Goal: Transaction & Acquisition: Book appointment/travel/reservation

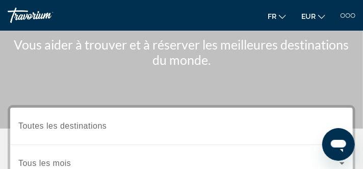
scroll to position [110, 0]
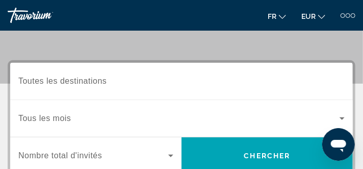
click at [89, 79] on span "Toutes les destinations" at bounding box center [62, 80] width 88 height 9
click at [89, 79] on input "Destination Toutes les destinations" at bounding box center [181, 81] width 326 height 12
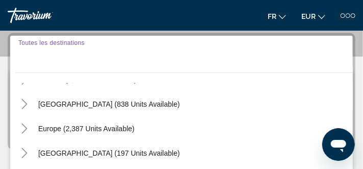
scroll to position [113, 0]
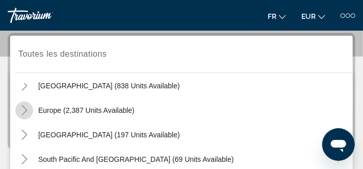
click at [24, 110] on icon "Toggle Europe (2,387 units available)" at bounding box center [24, 110] width 10 height 10
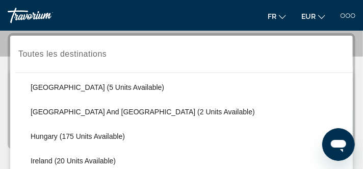
scroll to position [338, 0]
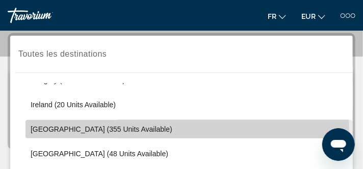
click at [39, 128] on span "[GEOGRAPHIC_DATA] (355 units available)" at bounding box center [102, 129] width 142 height 8
type input "**********"
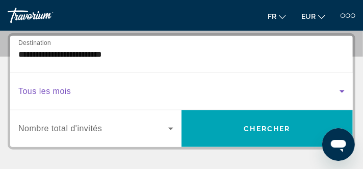
click at [339, 91] on icon "Search widget" at bounding box center [342, 91] width 12 height 12
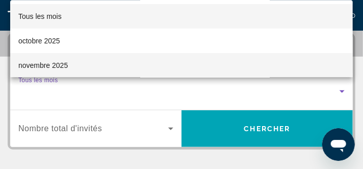
scroll to position [66, 0]
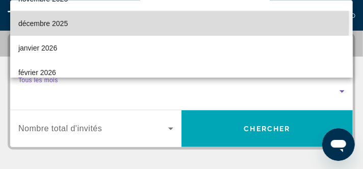
click at [44, 21] on span "décembre 2025" at bounding box center [42, 23] width 49 height 12
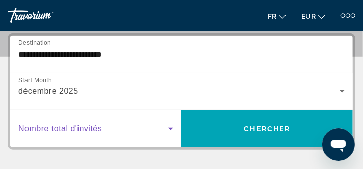
click at [170, 127] on icon "Search widget" at bounding box center [170, 128] width 5 height 3
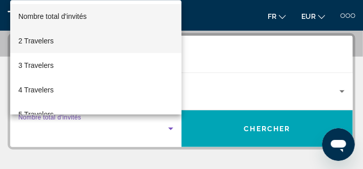
click at [35, 40] on span "2 Travelers" at bounding box center [35, 41] width 35 height 12
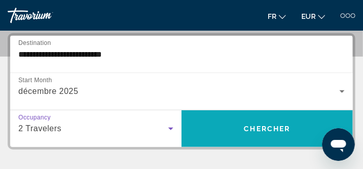
click at [277, 127] on span "Chercher" at bounding box center [267, 128] width 46 height 8
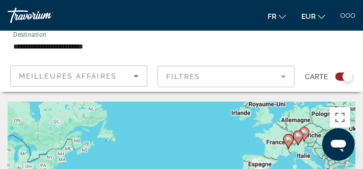
click at [288, 146] on icon "Main content" at bounding box center [288, 140] width 9 height 13
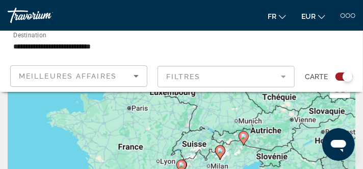
scroll to position [55, 0]
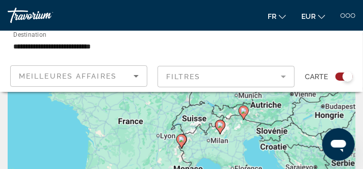
click at [181, 140] on image "Main content" at bounding box center [181, 139] width 6 height 6
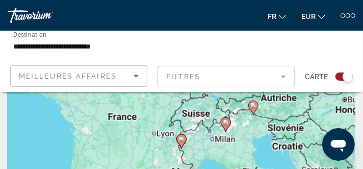
type input "**********"
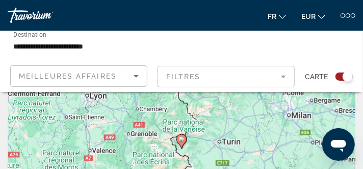
click at [181, 140] on image "Main content" at bounding box center [181, 139] width 6 height 6
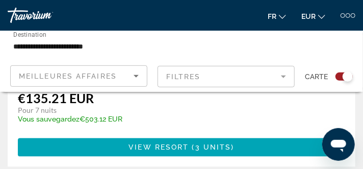
scroll to position [495, 0]
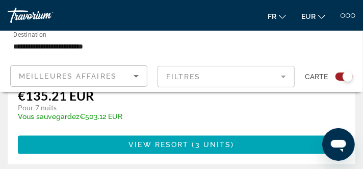
click at [181, 140] on span "Main content" at bounding box center [181, 144] width 327 height 24
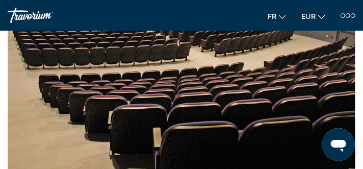
scroll to position [1871, 0]
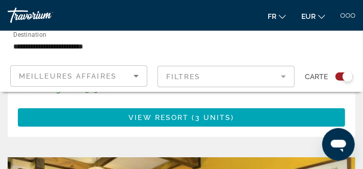
scroll to position [880, 0]
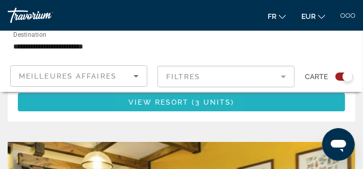
click at [165, 103] on span "View Resort" at bounding box center [158, 102] width 60 height 8
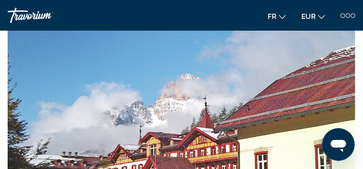
scroll to position [2916, 0]
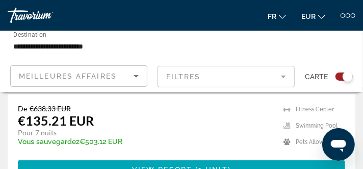
scroll to position [1210, 0]
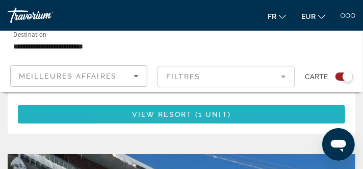
click at [153, 110] on span "Main content" at bounding box center [181, 114] width 327 height 24
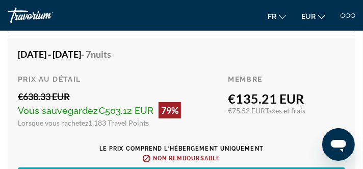
scroll to position [2036, 0]
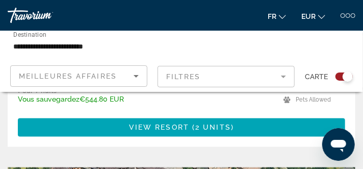
scroll to position [1541, 0]
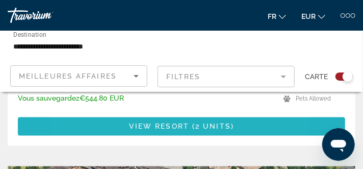
click at [133, 122] on span "Main content" at bounding box center [181, 126] width 327 height 24
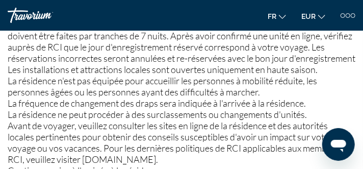
scroll to position [1155, 0]
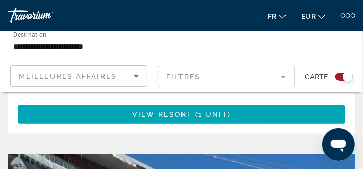
scroll to position [1321, 0]
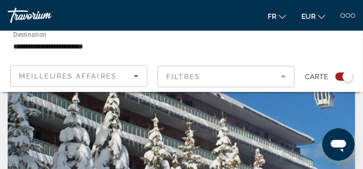
click at [131, 39] on div "**********" at bounding box center [122, 46] width 219 height 29
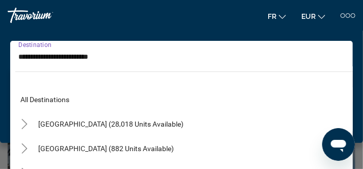
scroll to position [305, 0]
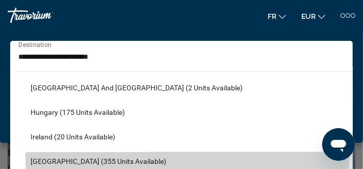
click at [55, 161] on span "[GEOGRAPHIC_DATA] (355 units available)" at bounding box center [99, 161] width 136 height 8
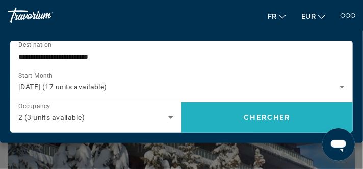
click at [256, 116] on span "Chercher" at bounding box center [267, 117] width 46 height 8
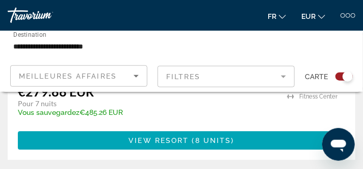
scroll to position [1871, 0]
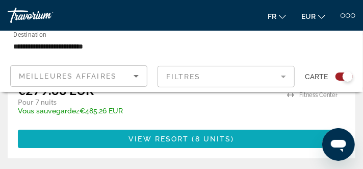
click at [153, 140] on span "View Resort" at bounding box center [158, 138] width 60 height 8
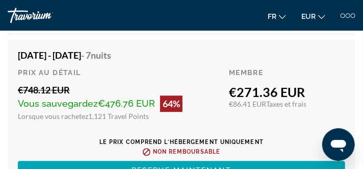
scroll to position [2696, 0]
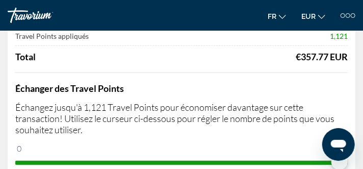
scroll to position [165, 0]
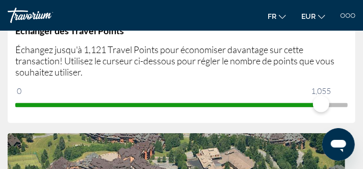
drag, startPoint x: 321, startPoint y: 103, endPoint x: 339, endPoint y: 103, distance: 18.3
click at [339, 103] on ngx-slider "0 1,121 1,055" at bounding box center [181, 104] width 332 height 2
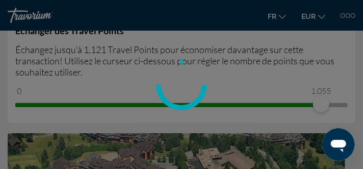
click at [342, 103] on div at bounding box center [181, 84] width 363 height 169
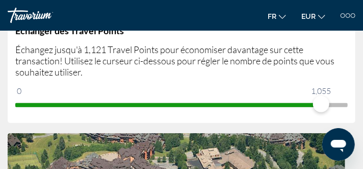
click at [347, 103] on span "ngx-slider" at bounding box center [181, 103] width 332 height 16
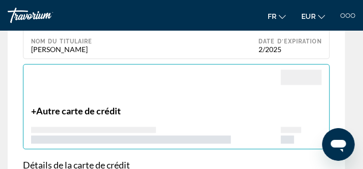
scroll to position [1486, 0]
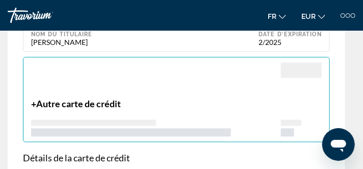
click at [105, 99] on span "Autre carte de crédit" at bounding box center [78, 103] width 85 height 11
click at [33, 100] on p "+ Autre carte de crédit" at bounding box center [156, 103] width 250 height 11
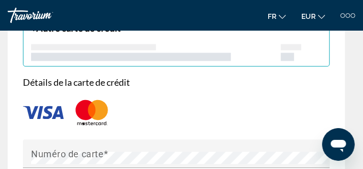
scroll to position [1541, 0]
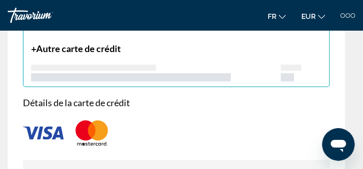
click at [49, 126] on img "Main content" at bounding box center [43, 132] width 41 height 13
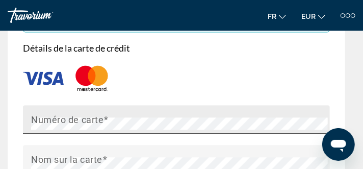
click at [50, 117] on mat-label "Numéro de carte" at bounding box center [67, 119] width 72 height 11
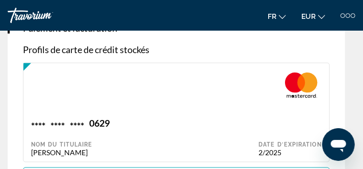
scroll to position [1376, 0]
click at [272, 148] on div "2/2025" at bounding box center [289, 152] width 63 height 9
type input "********"
type input "**********"
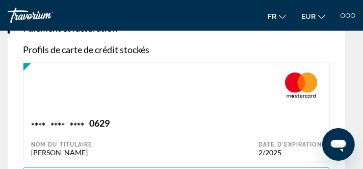
type input "**********"
type input "*********"
type input "*****"
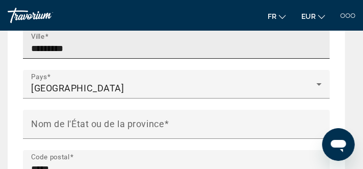
scroll to position [990, 0]
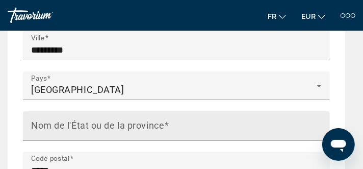
click at [172, 124] on input "Nom de l'État ou de la province" at bounding box center [179, 130] width 297 height 12
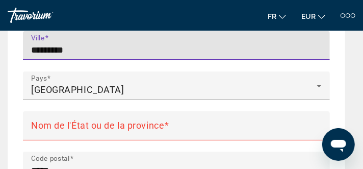
click at [76, 47] on input "*********" at bounding box center [179, 50] width 297 height 12
type input "*"
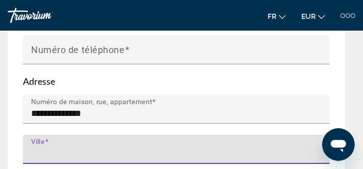
scroll to position [880, 0]
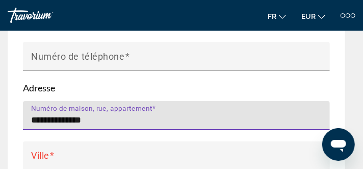
drag, startPoint x: 94, startPoint y: 116, endPoint x: 0, endPoint y: 105, distance: 94.9
click at [31, 114] on input "**********" at bounding box center [179, 120] width 297 height 12
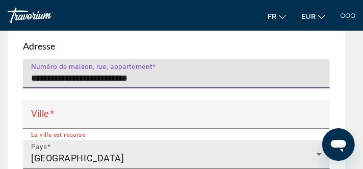
scroll to position [935, 0]
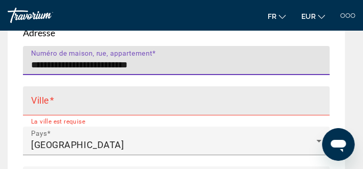
type input "**********"
click at [66, 104] on input "Ville" at bounding box center [179, 105] width 297 height 12
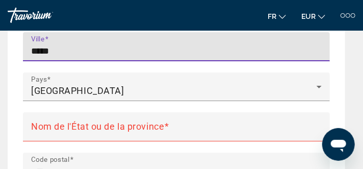
scroll to position [990, 0]
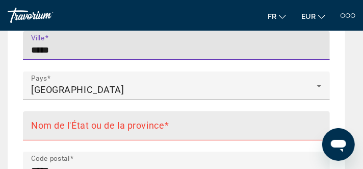
type input "*****"
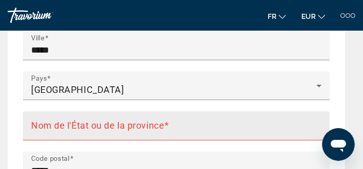
click at [75, 120] on mat-label "Nom de l'État ou de la province" at bounding box center [97, 125] width 133 height 11
click at [75, 124] on input "Nom de l'État ou de la province" at bounding box center [179, 130] width 297 height 12
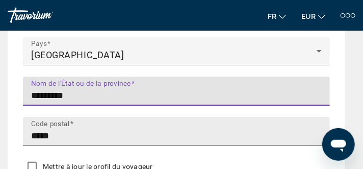
scroll to position [1045, 0]
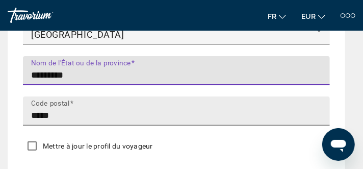
type input "*********"
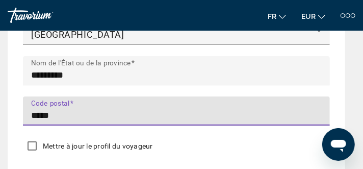
drag, startPoint x: 62, startPoint y: 116, endPoint x: 1, endPoint y: 113, distance: 61.2
click at [31, 113] on input "*****" at bounding box center [179, 115] width 297 height 12
type input "*****"
click at [64, 142] on span "Mettre à jour le profil du voyageur" at bounding box center [98, 146] width 110 height 8
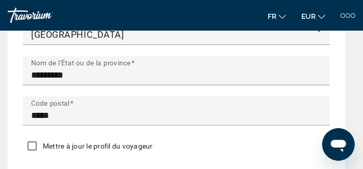
click at [64, 142] on span "Mettre à jour le profil du voyageur" at bounding box center [98, 146] width 110 height 8
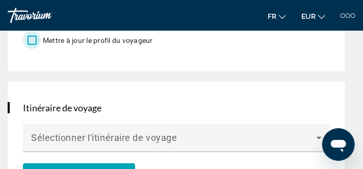
scroll to position [1155, 0]
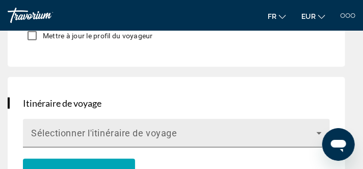
click at [102, 128] on span "Sélectionner l'itinéraire de voyage" at bounding box center [104, 133] width 146 height 11
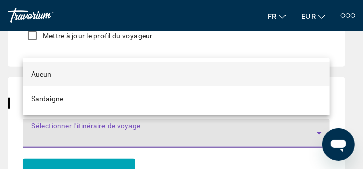
click at [44, 74] on span "Aucun" at bounding box center [41, 74] width 20 height 8
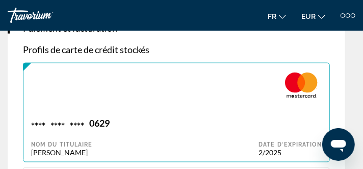
scroll to position [1431, 0]
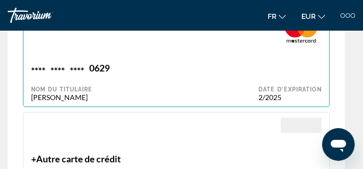
click at [77, 153] on span "Autre carte de crédit" at bounding box center [78, 158] width 85 height 11
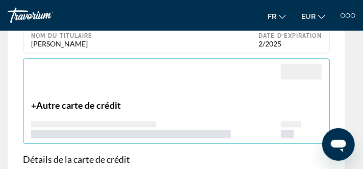
scroll to position [1541, 0]
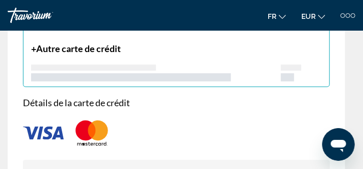
click at [44, 127] on img "Main content" at bounding box center [43, 132] width 41 height 13
click at [68, 65] on div "Main content" at bounding box center [93, 68] width 125 height 6
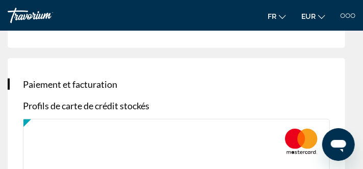
scroll to position [1321, 0]
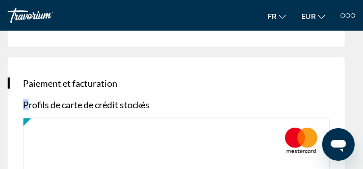
click at [29, 105] on p "Profils de carte de crédit stockés" at bounding box center [176, 104] width 307 height 11
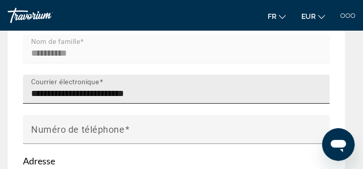
scroll to position [825, 0]
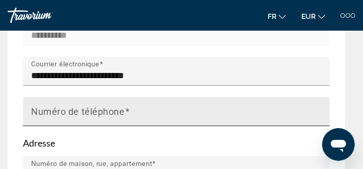
click at [134, 113] on input "Numéro de téléphone" at bounding box center [179, 116] width 297 height 12
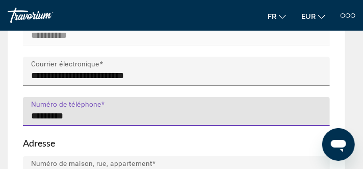
type input "**********"
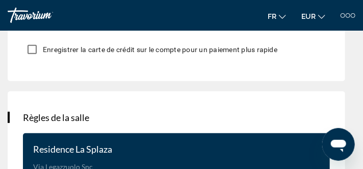
scroll to position [2146, 0]
